Goal: Information Seeking & Learning: Learn about a topic

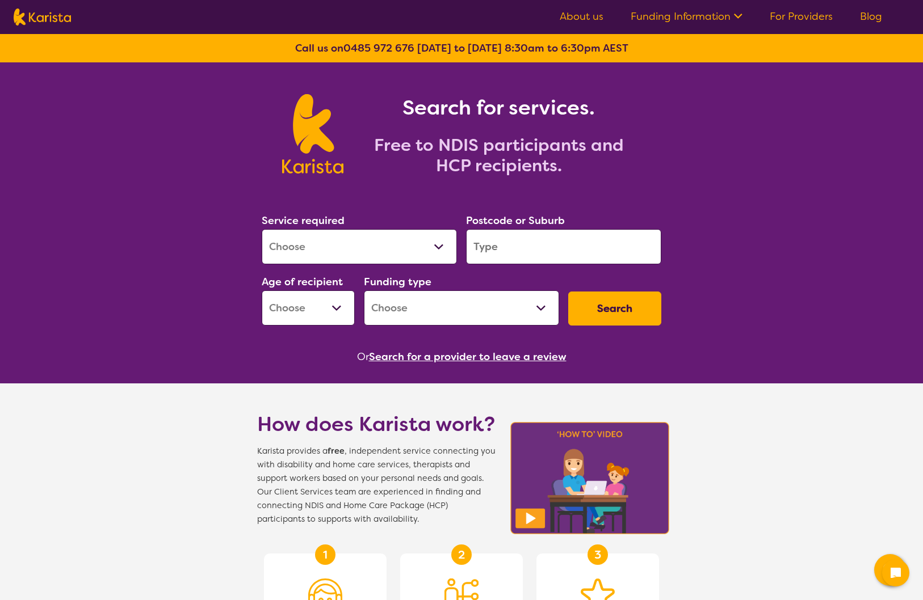
select select "Behaviour support"
select select "NDIS"
click at [512, 239] on input "search" at bounding box center [563, 246] width 195 height 35
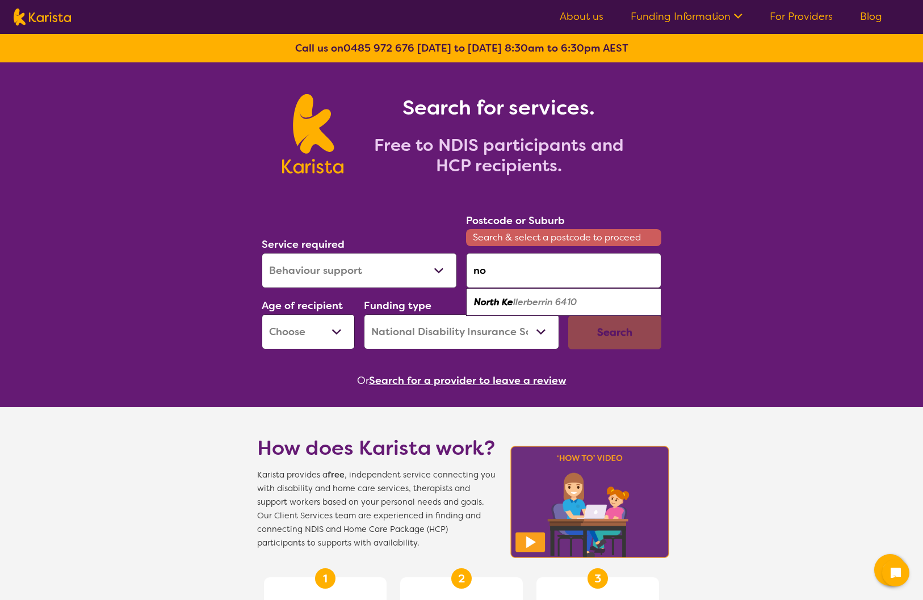
type input "n"
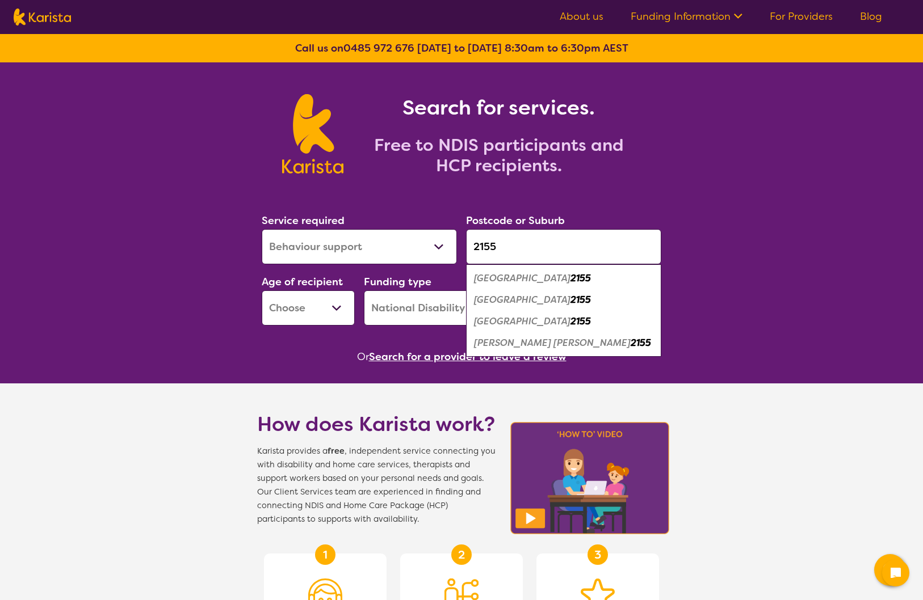
type input "2155"
click at [495, 304] on em "[GEOGRAPHIC_DATA]" at bounding box center [522, 300] width 96 height 12
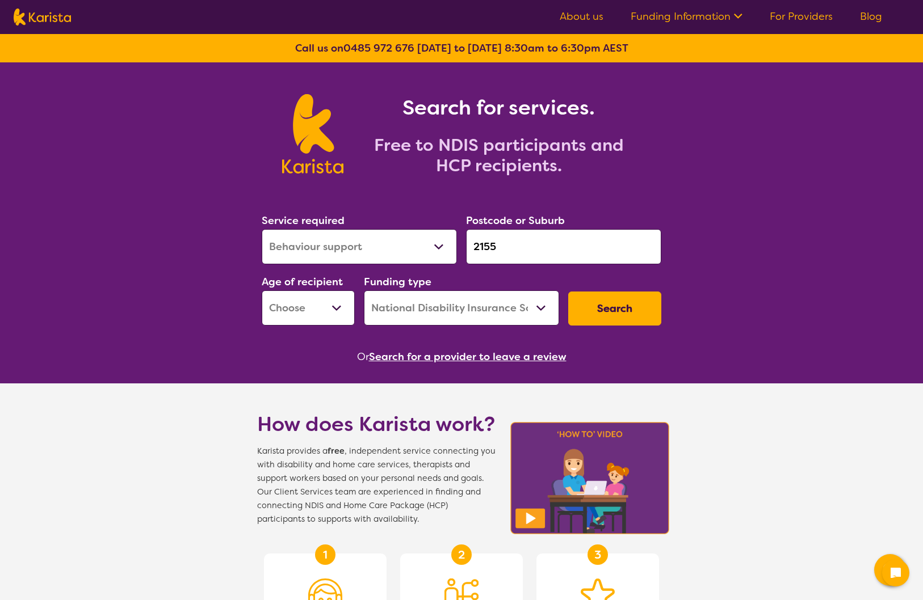
click at [599, 308] on button "Search" at bounding box center [614, 309] width 93 height 34
select select "EC"
click at [621, 304] on button "Search" at bounding box center [614, 309] width 93 height 34
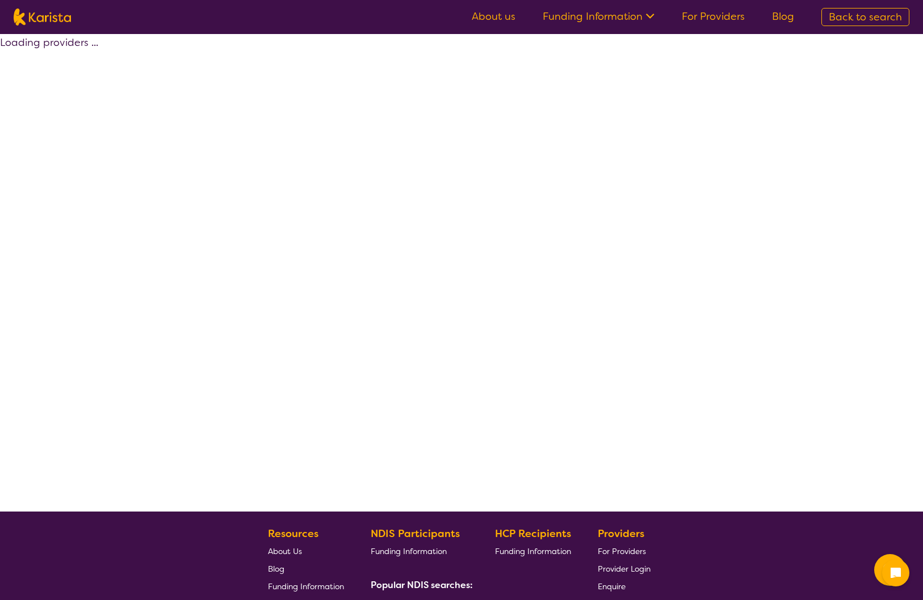
select select "by_score"
